Goal: Transaction & Acquisition: Purchase product/service

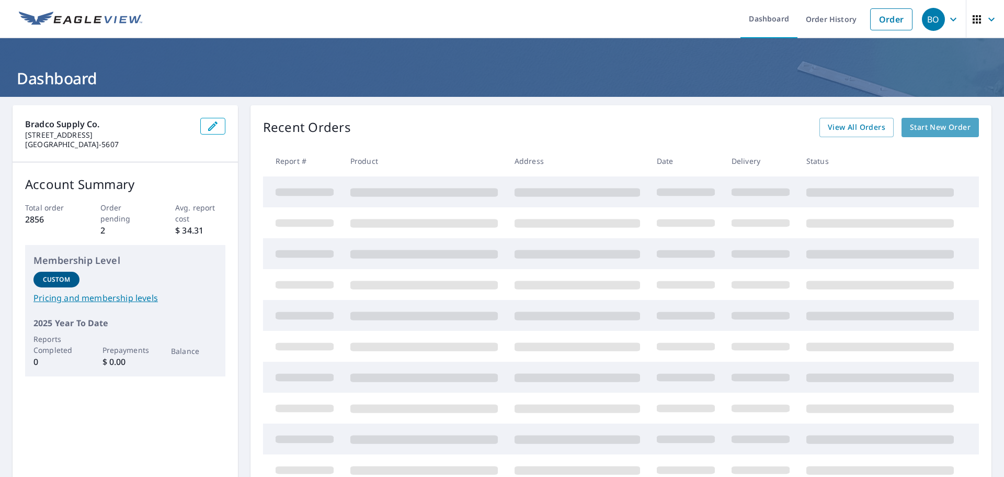
click at [925, 125] on span "Start New Order" at bounding box center [940, 127] width 61 height 13
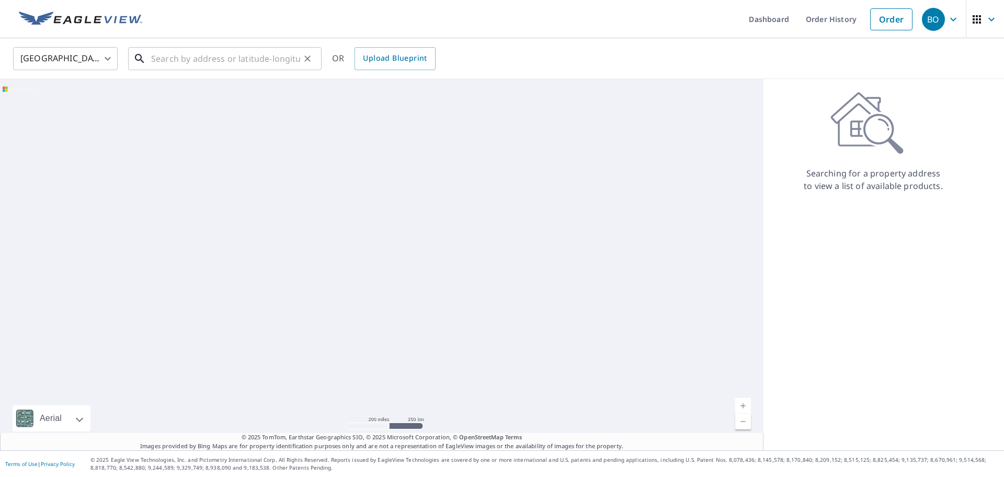
click at [165, 67] on input "text" at bounding box center [225, 58] width 149 height 29
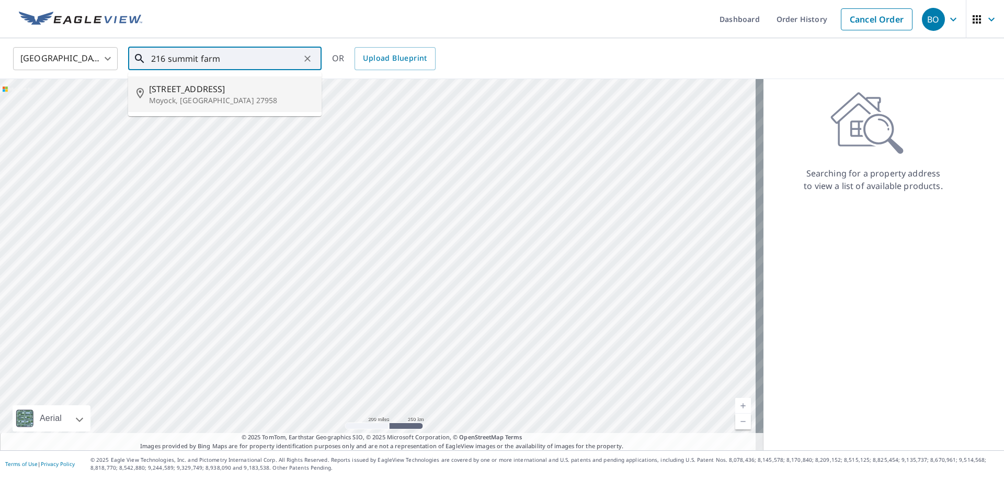
click at [198, 94] on span "[STREET_ADDRESS]" at bounding box center [231, 89] width 164 height 13
type input "[STREET_ADDRESS]"
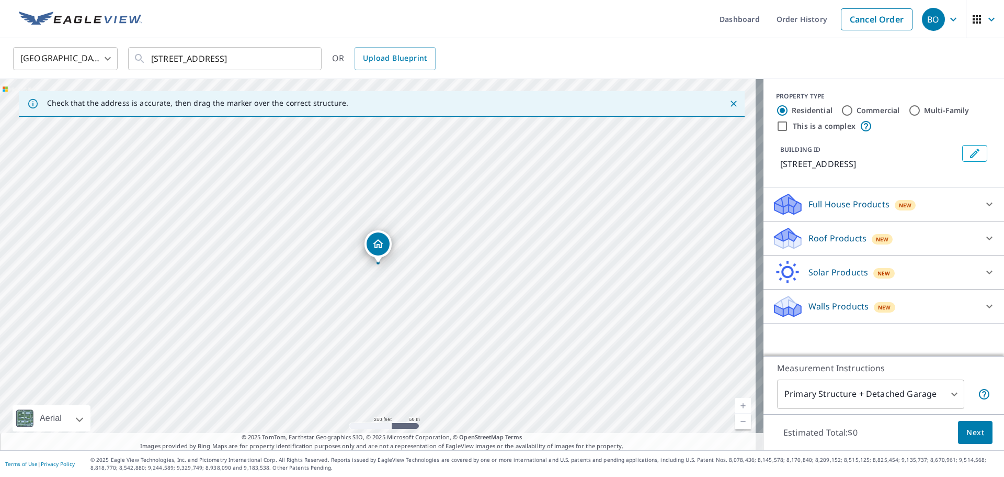
click at [841, 243] on p "Roof Products" at bounding box center [838, 238] width 58 height 13
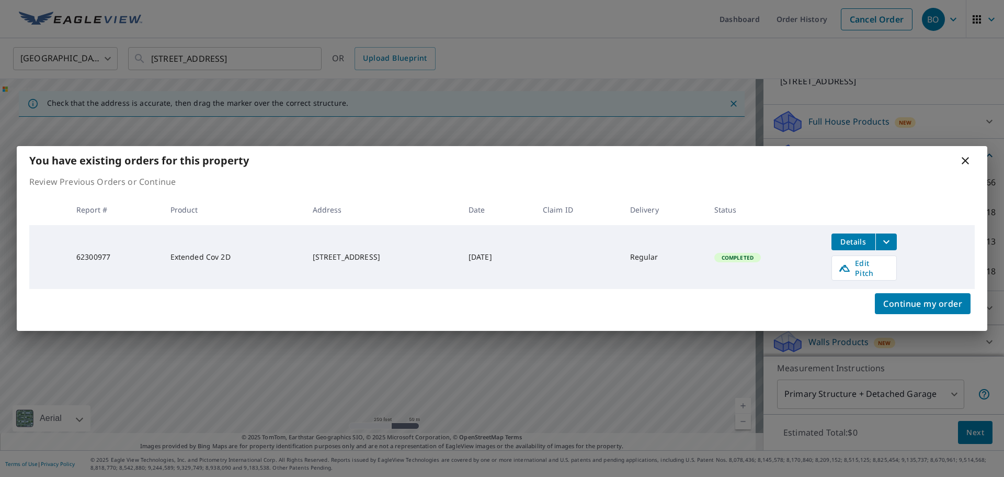
scroll to position [86, 0]
click at [943, 304] on span "Continue my order" at bounding box center [923, 303] width 79 height 15
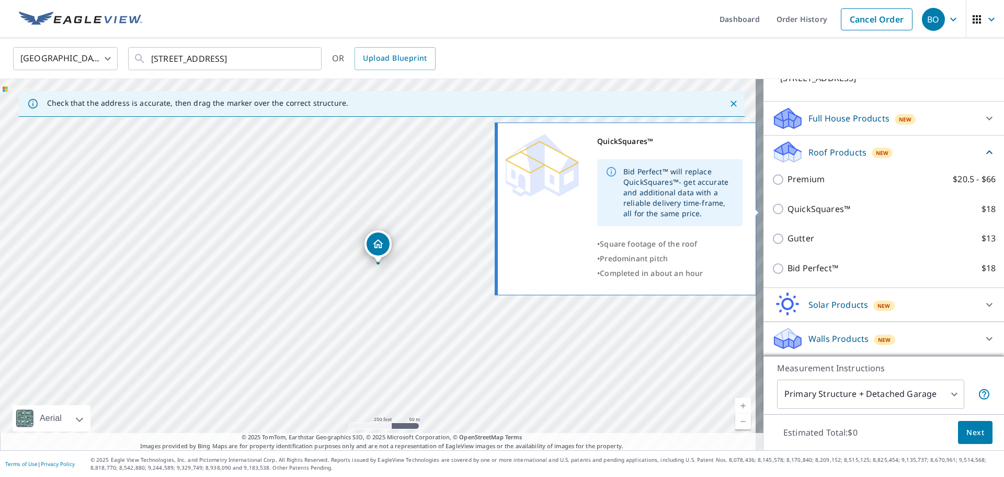
click at [825, 209] on p "QuickSquares™" at bounding box center [819, 208] width 63 height 13
click at [788, 209] on input "QuickSquares™ $18" at bounding box center [780, 208] width 16 height 13
checkbox input "true"
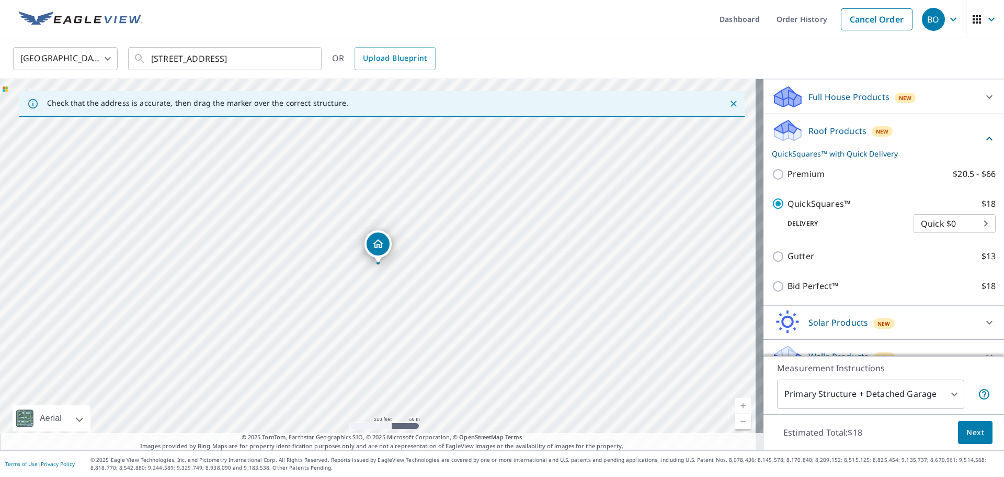
scroll to position [125, 0]
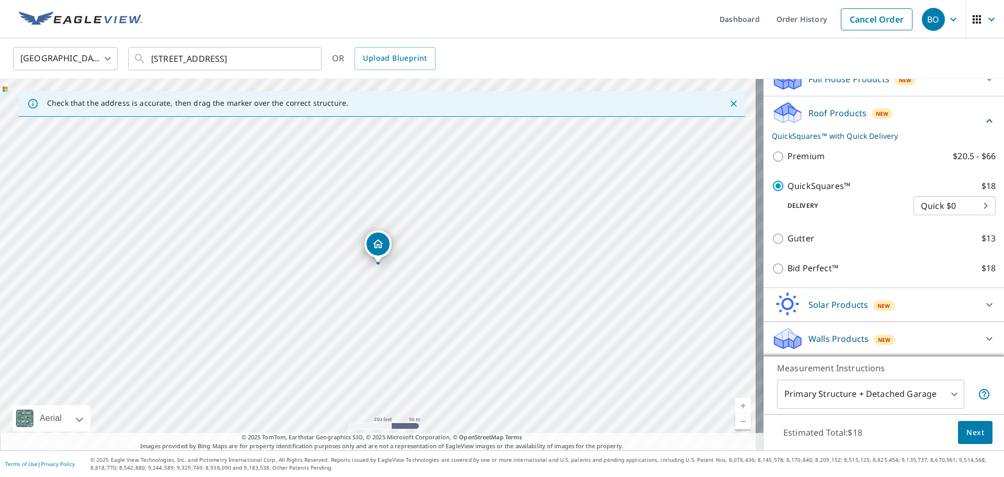
click at [967, 434] on span "Next" at bounding box center [976, 432] width 18 height 13
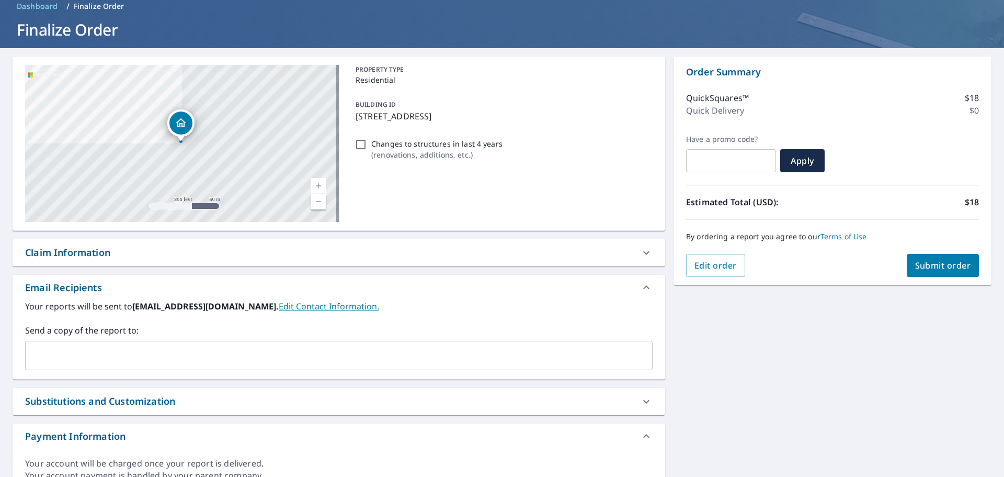
scroll to position [97, 0]
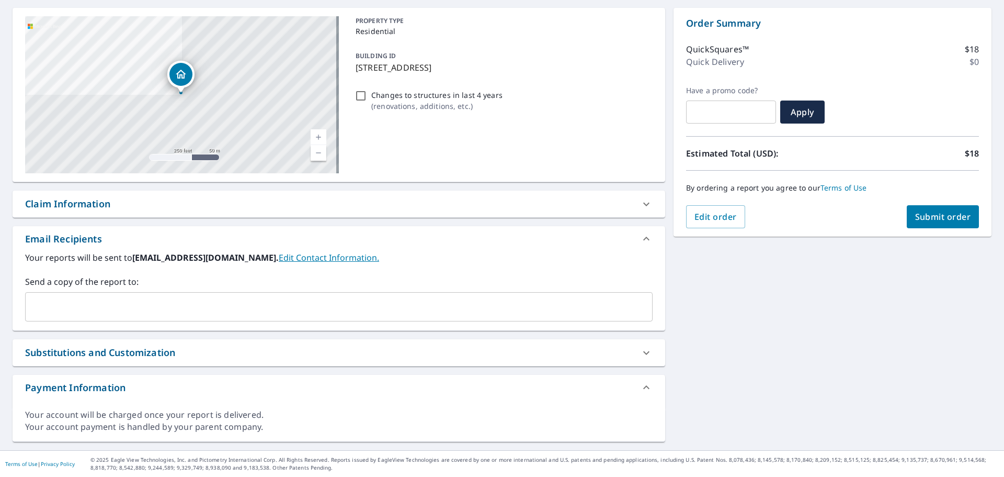
click at [144, 309] on input "text" at bounding box center [331, 307] width 603 height 20
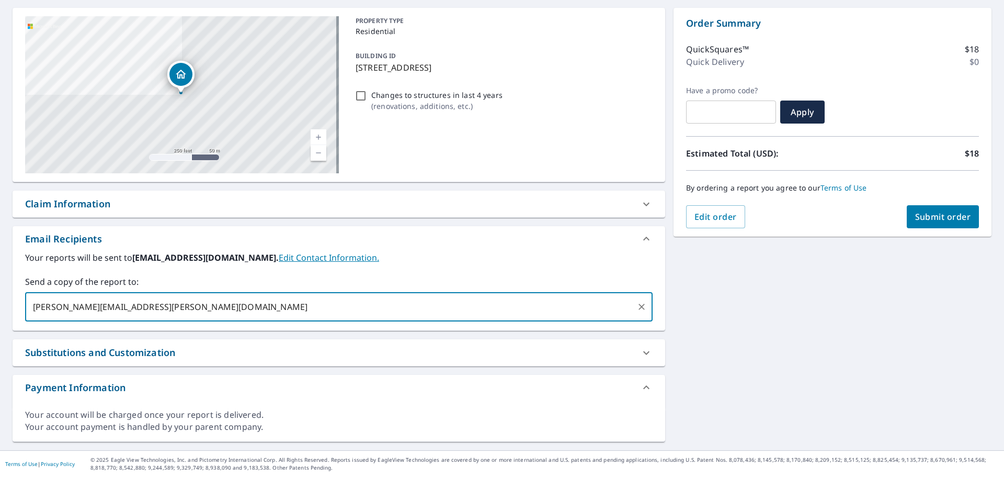
type input "[PERSON_NAME][EMAIL_ADDRESS][PERSON_NAME][DOMAIN_NAME]"
click at [125, 347] on div "Substitutions and Customization" at bounding box center [100, 352] width 150 height 14
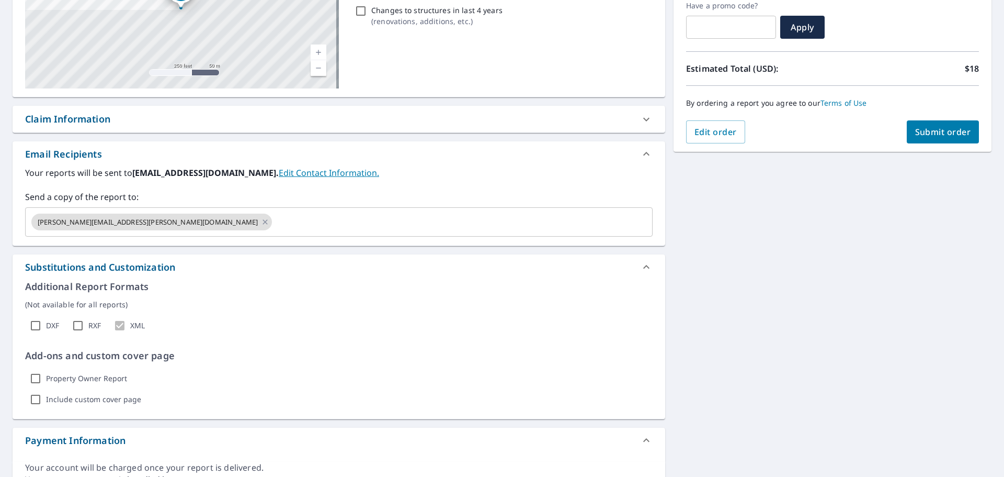
scroll to position [235, 0]
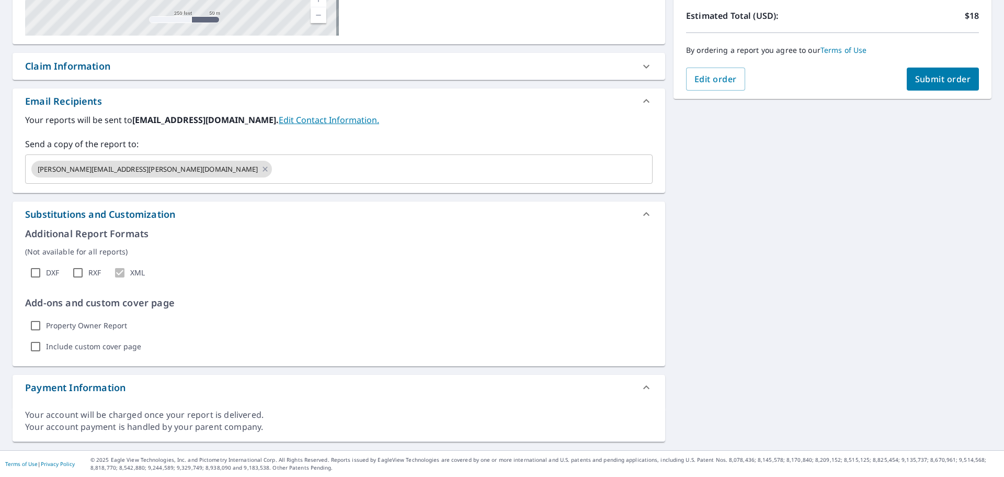
click at [98, 214] on div "Substitutions and Customization" at bounding box center [100, 214] width 150 height 14
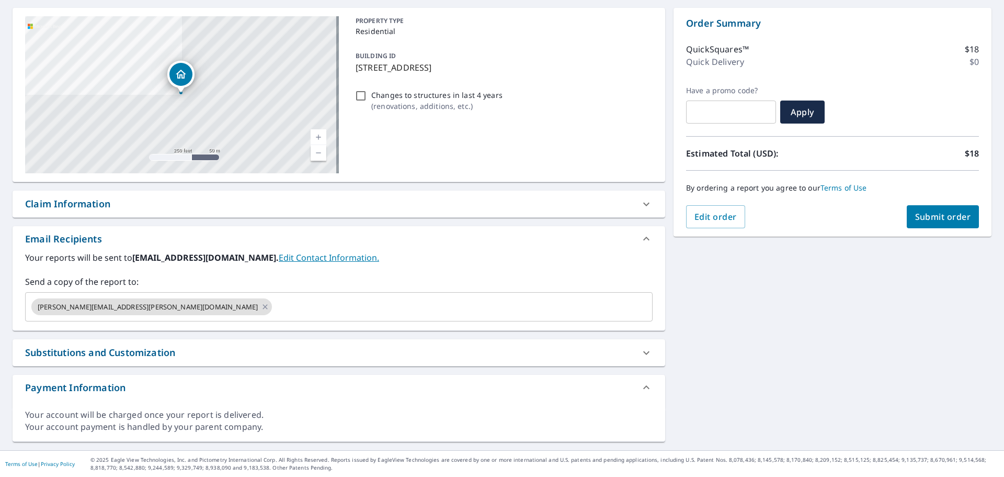
scroll to position [97, 0]
click at [86, 198] on div "Claim Information" at bounding box center [67, 204] width 85 height 14
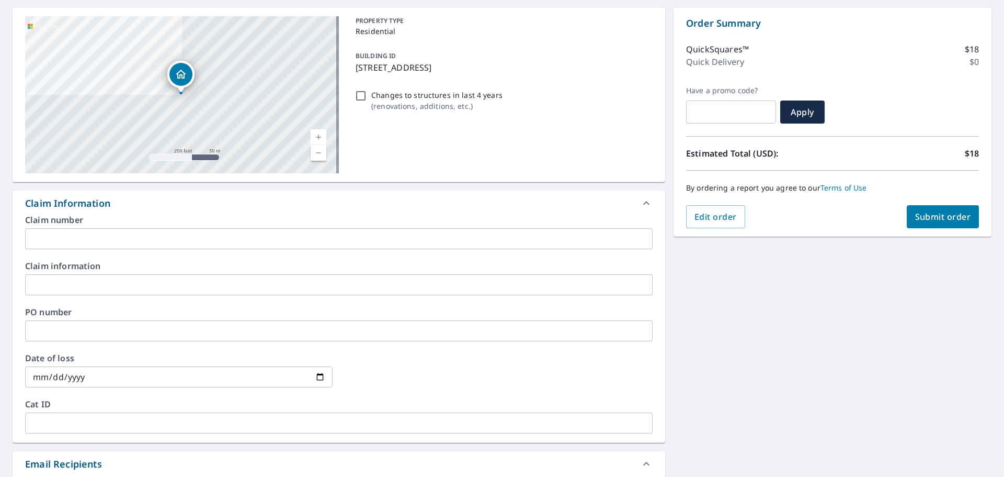
click at [70, 244] on input "text" at bounding box center [339, 238] width 628 height 21
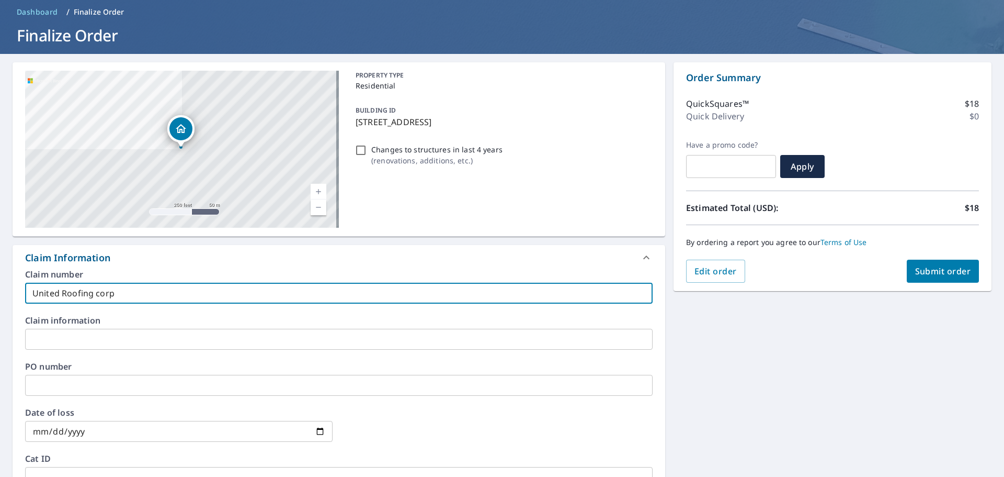
scroll to position [0, 0]
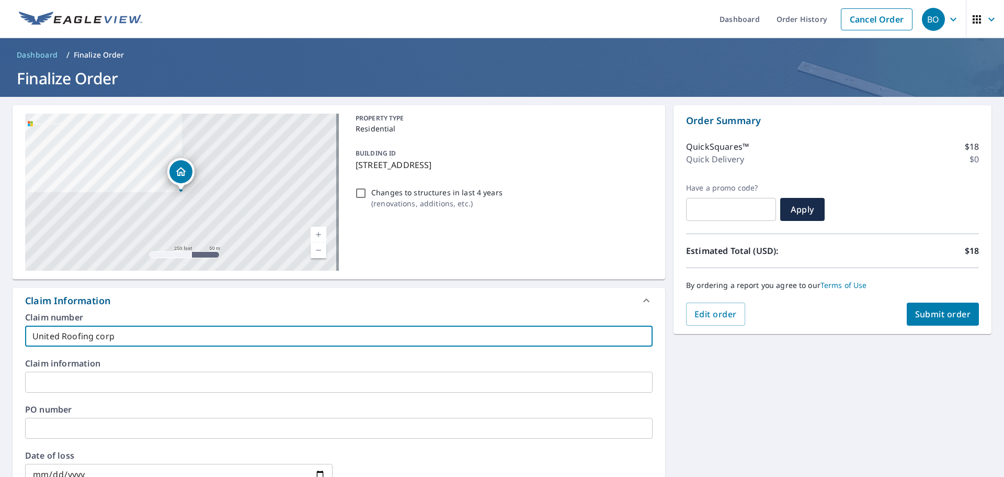
type input "United Roofing corp"
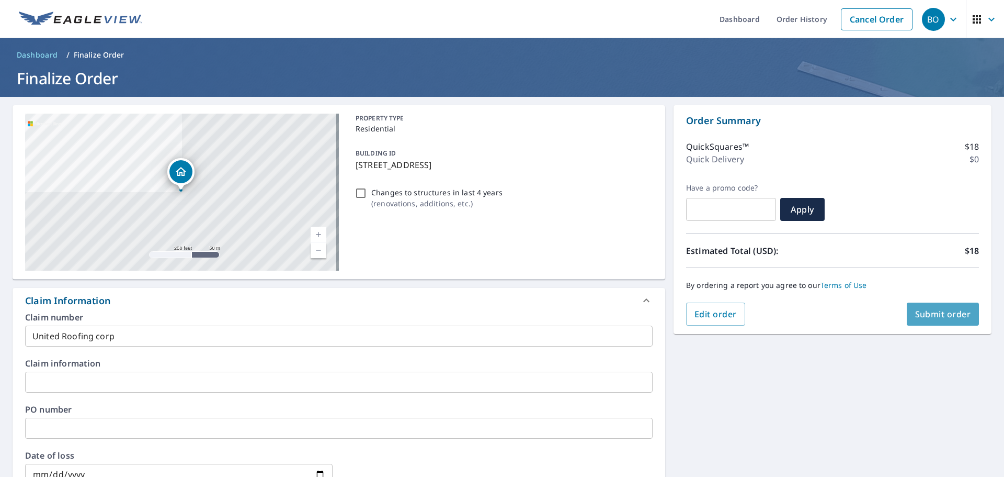
click at [916, 317] on span "Submit order" at bounding box center [944, 314] width 56 height 12
